Goal: Complete application form: Complete application form

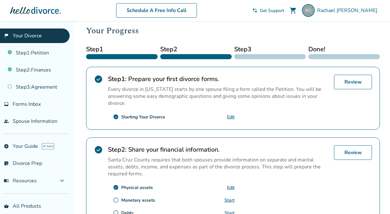
scroll to position [143, 0]
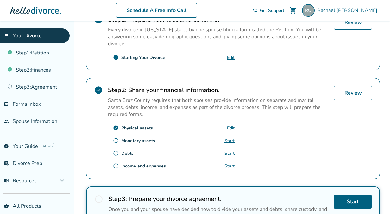
click at [232, 125] on link "Edit" at bounding box center [231, 128] width 8 height 6
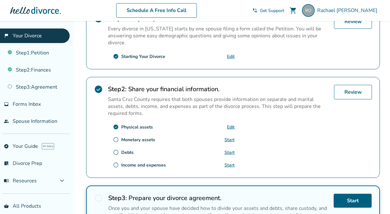
scroll to position [201, 0]
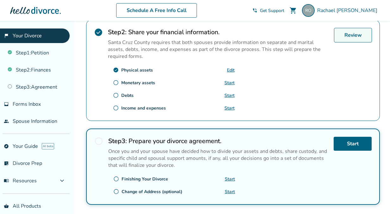
click at [358, 36] on link "Review" at bounding box center [353, 35] width 38 height 15
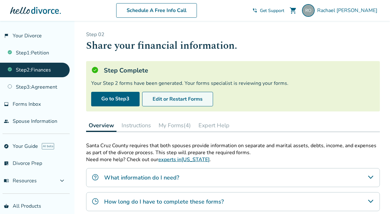
click at [179, 99] on button "Edit or Restart Forms" at bounding box center [177, 99] width 71 height 15
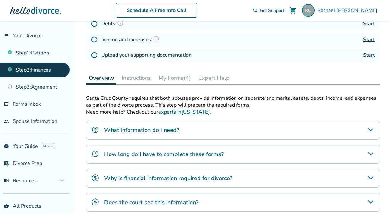
scroll to position [137, 0]
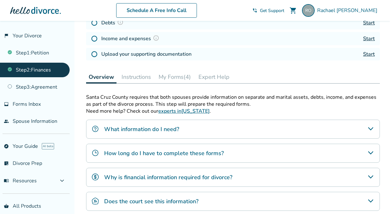
click at [179, 75] on button "My Forms (4)" at bounding box center [174, 77] width 37 height 13
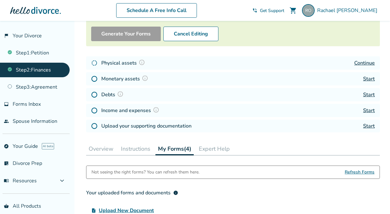
scroll to position [65, 0]
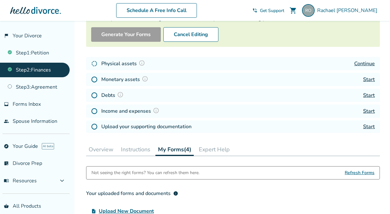
click at [360, 64] on link "Continue" at bounding box center [364, 63] width 21 height 7
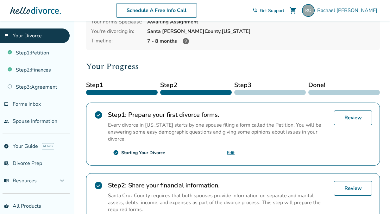
scroll to position [106, 0]
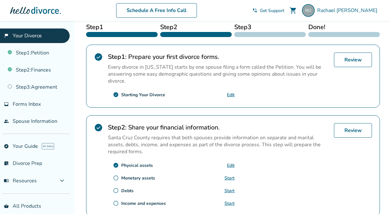
click at [232, 175] on link "Start" at bounding box center [230, 178] width 10 height 6
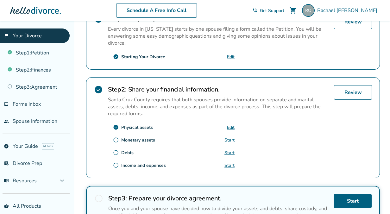
scroll to position [144, 0]
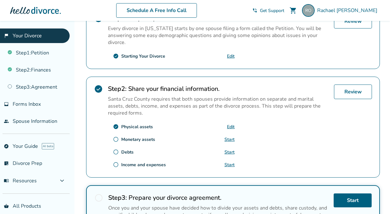
click at [230, 162] on link "Start" at bounding box center [230, 165] width 10 height 6
click at [228, 137] on link "Start" at bounding box center [230, 140] width 10 height 6
click at [230, 149] on link "Start" at bounding box center [230, 152] width 10 height 6
click at [228, 163] on link "Start" at bounding box center [230, 165] width 10 height 6
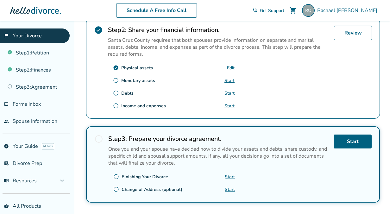
click at [228, 175] on link "Start" at bounding box center [230, 177] width 10 height 6
